Goal: Task Accomplishment & Management: Manage account settings

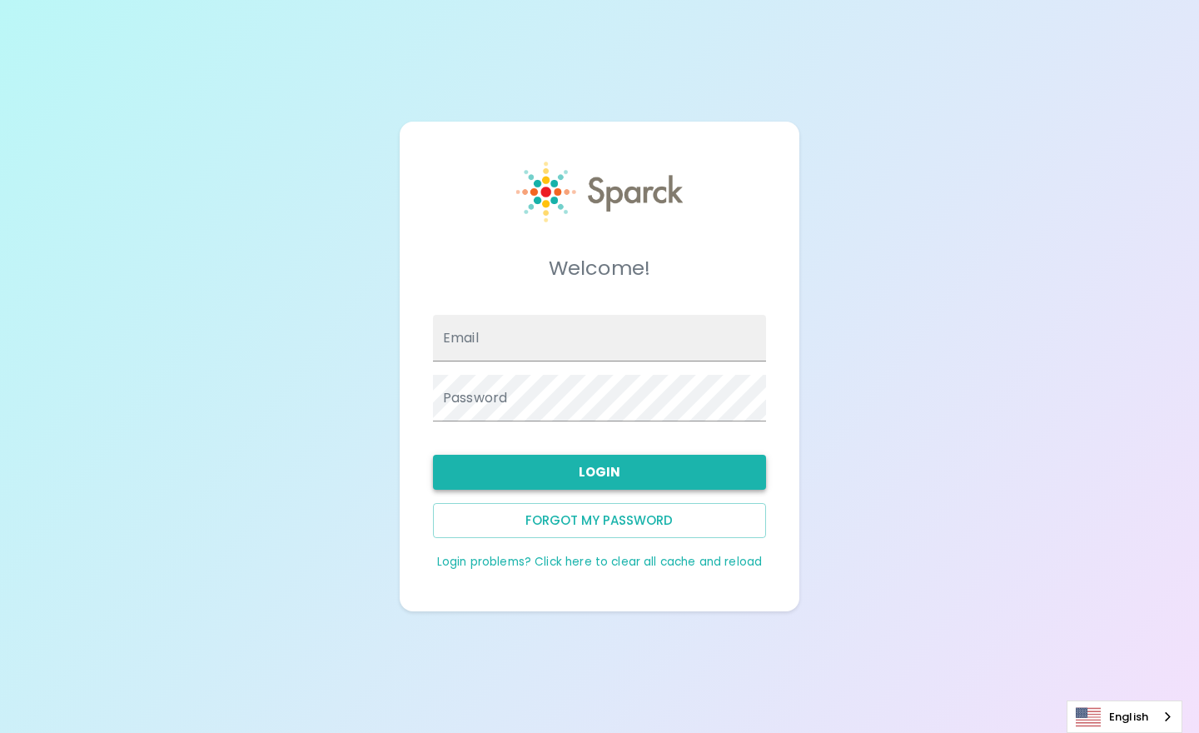
type input "[EMAIL_ADDRESS][DOMAIN_NAME]"
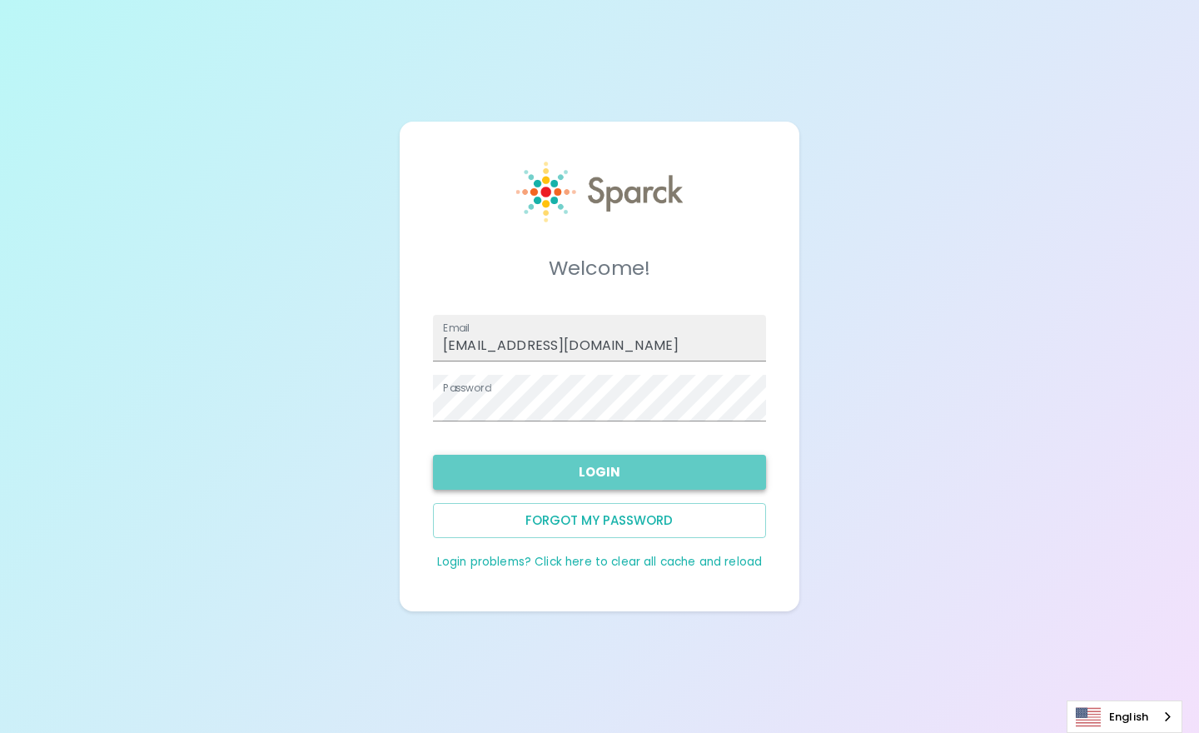
click at [656, 473] on button "Login" at bounding box center [599, 472] width 333 height 35
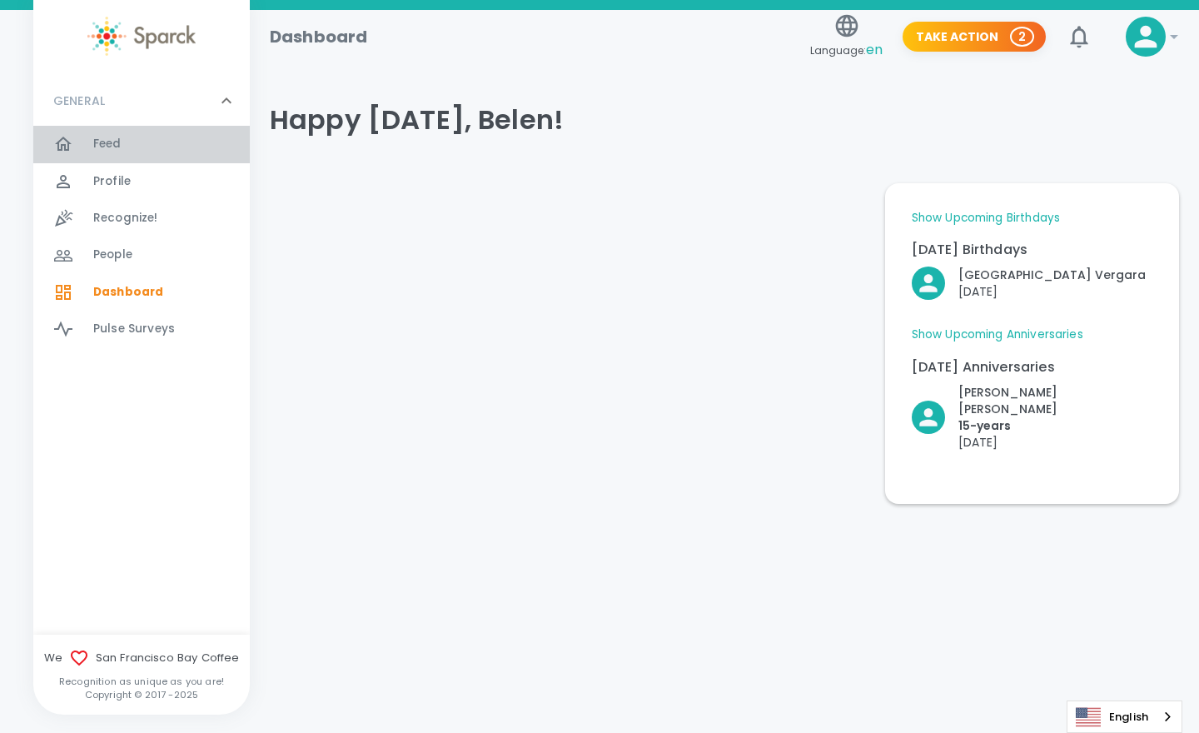
click at [77, 144] on div at bounding box center [73, 144] width 40 height 20
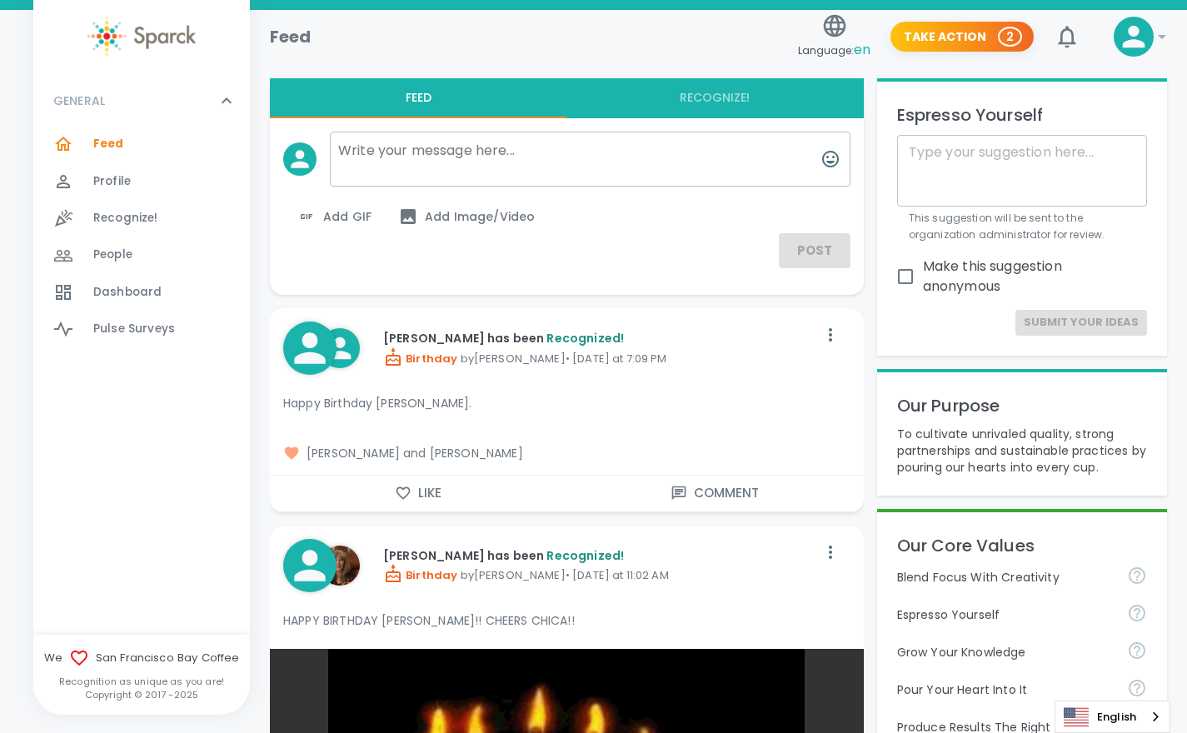
scroll to position [17, 0]
